Goal: Transaction & Acquisition: Purchase product/service

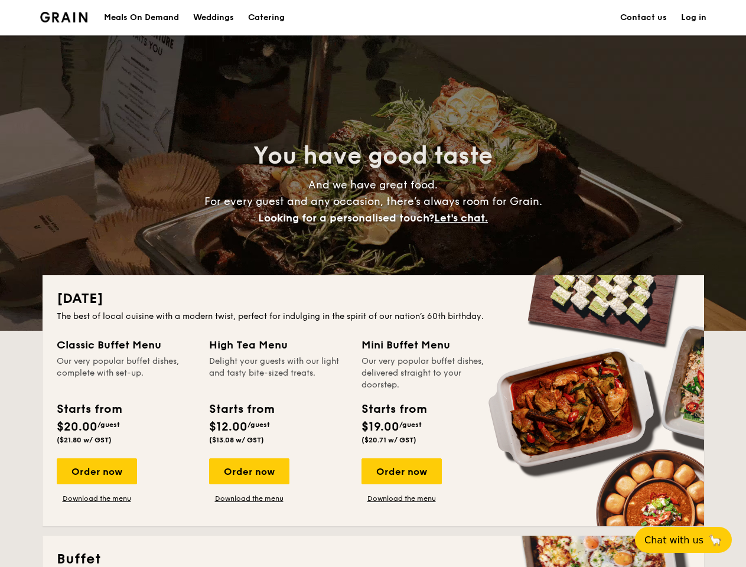
click at [373, 283] on div "[DATE] The best of local cuisine with a modern twist, perfect for indulging in …" at bounding box center [373, 400] width 661 height 251
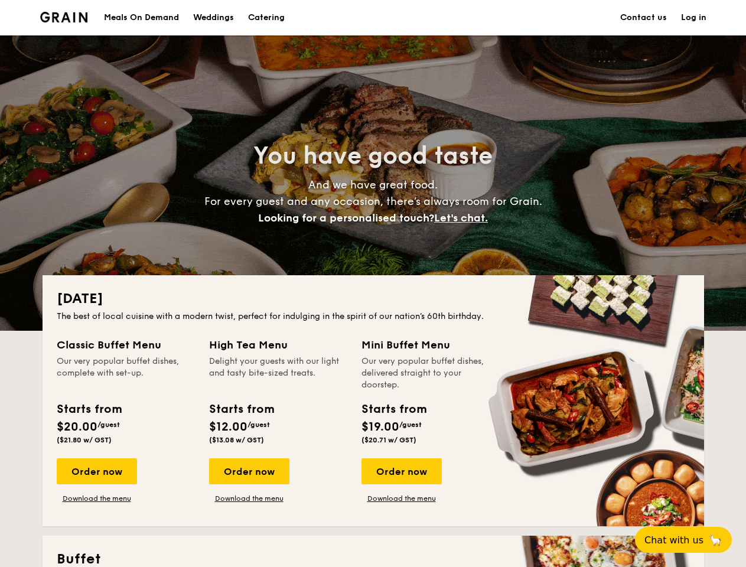
click at [693, 18] on link "Log in" at bounding box center [693, 17] width 25 height 35
click at [464, 218] on span "Let's chat." at bounding box center [461, 217] width 54 height 13
click at [96, 471] on div "Order now" at bounding box center [97, 471] width 80 height 26
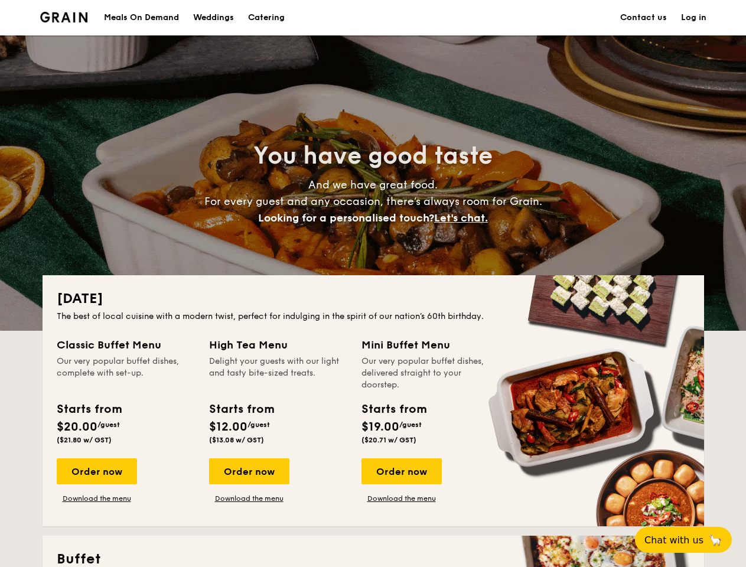
click at [249, 471] on div "Order now" at bounding box center [249, 471] width 80 height 26
click at [401, 471] on div "Order now" at bounding box center [401, 471] width 80 height 26
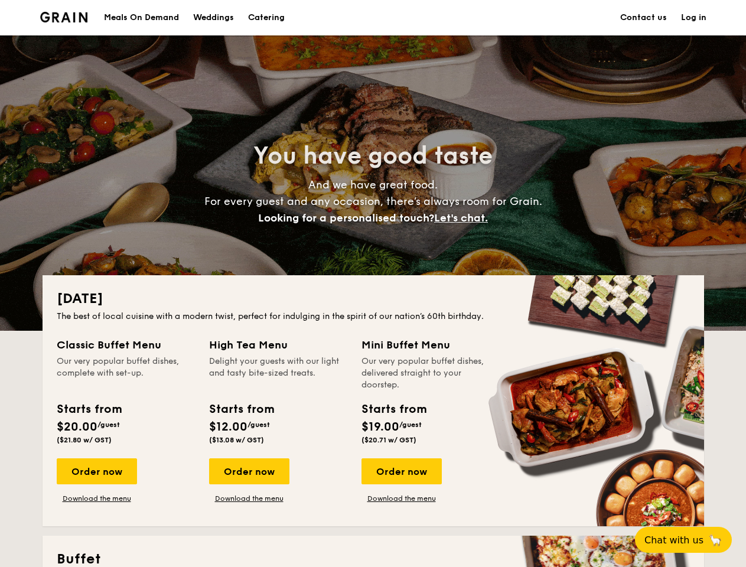
click at [690, 540] on span "Chat with us" at bounding box center [673, 539] width 59 height 11
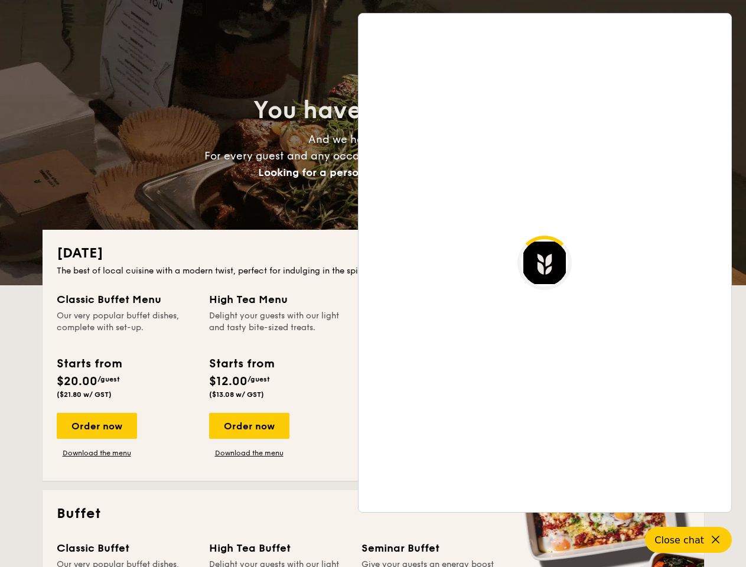
scroll to position [2287, 0]
